Goal: Information Seeking & Learning: Learn about a topic

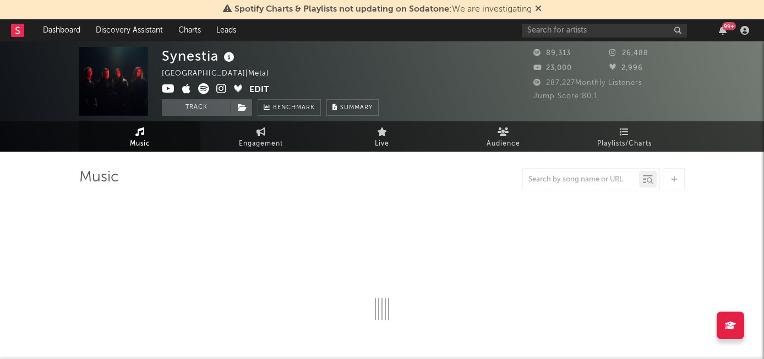
select select "6m"
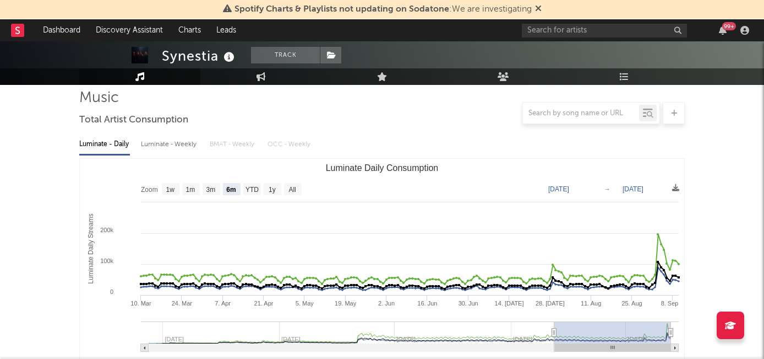
scroll to position [100, 0]
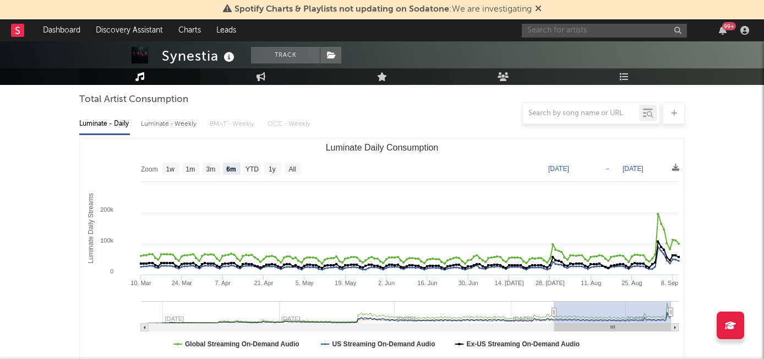
click at [561, 35] on input "text" at bounding box center [604, 31] width 165 height 14
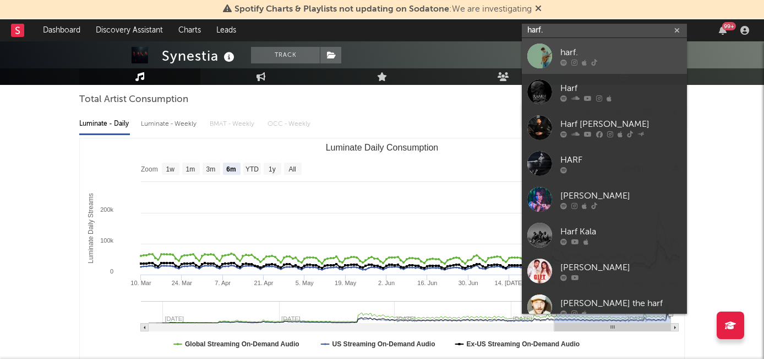
type input "harf."
click at [569, 58] on div "harf." at bounding box center [621, 52] width 121 height 13
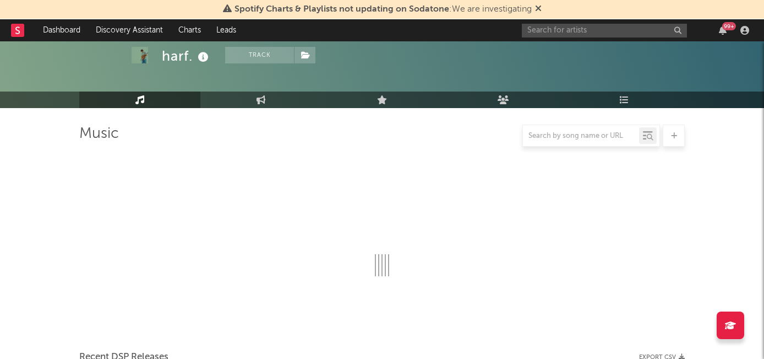
scroll to position [100, 0]
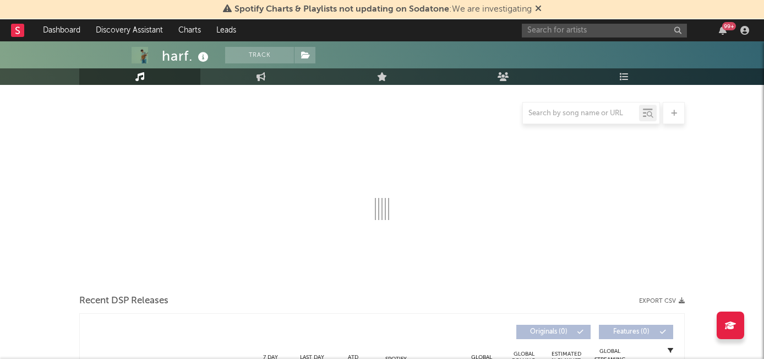
select select "6m"
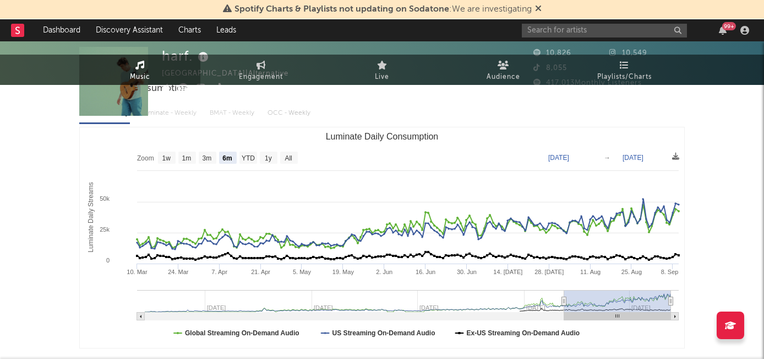
scroll to position [0, 0]
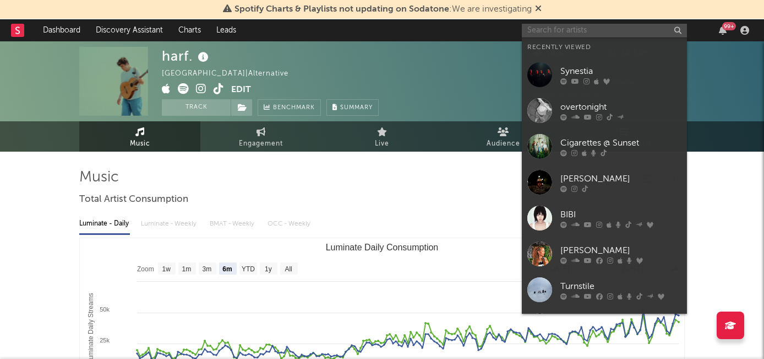
click at [557, 31] on input "text" at bounding box center [604, 31] width 165 height 14
